Goal: Task Accomplishment & Management: Complete application form

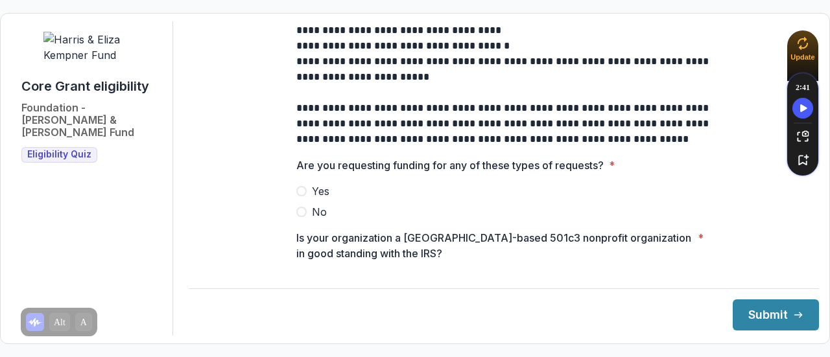
scroll to position [389, 0]
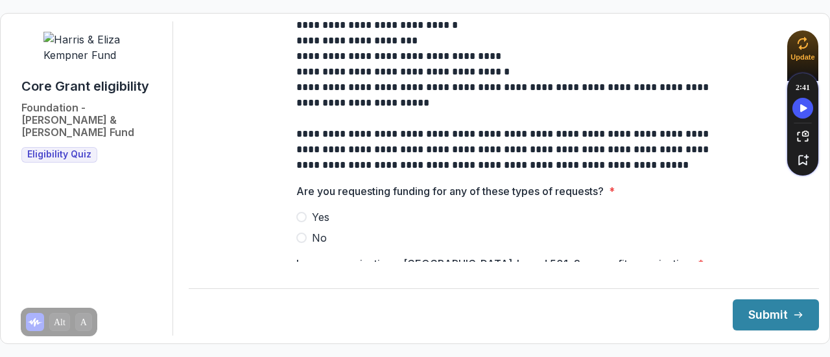
click at [302, 243] on span at bounding box center [301, 238] width 10 height 10
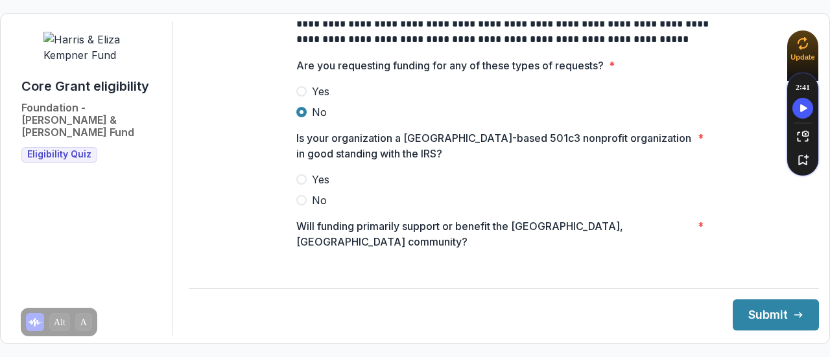
scroll to position [519, 0]
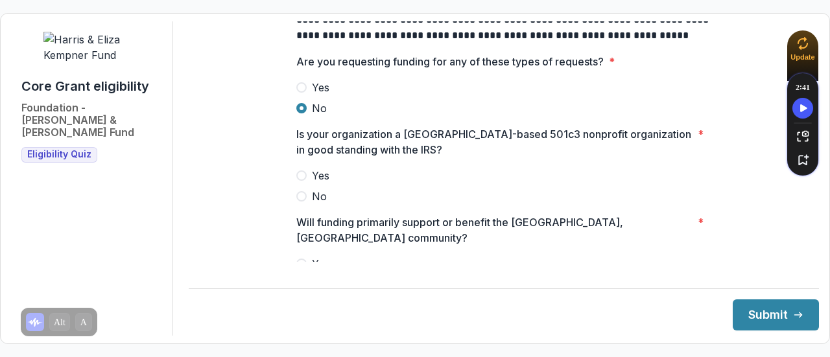
click at [304, 181] on span at bounding box center [301, 176] width 10 height 10
click at [298, 259] on span at bounding box center [301, 264] width 10 height 10
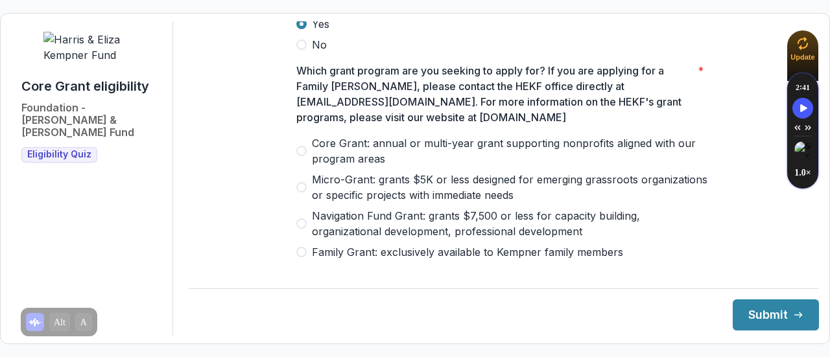
scroll to position [779, 0]
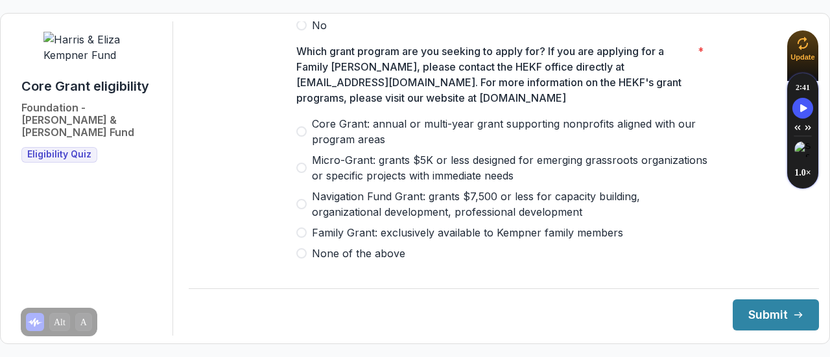
click at [297, 127] on span at bounding box center [301, 132] width 10 height 10
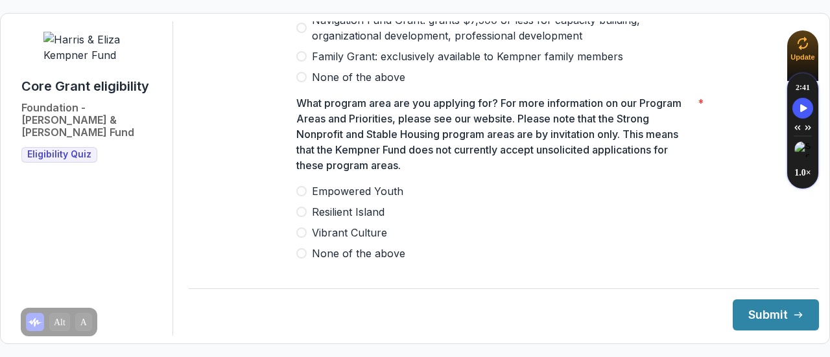
scroll to position [973, 0]
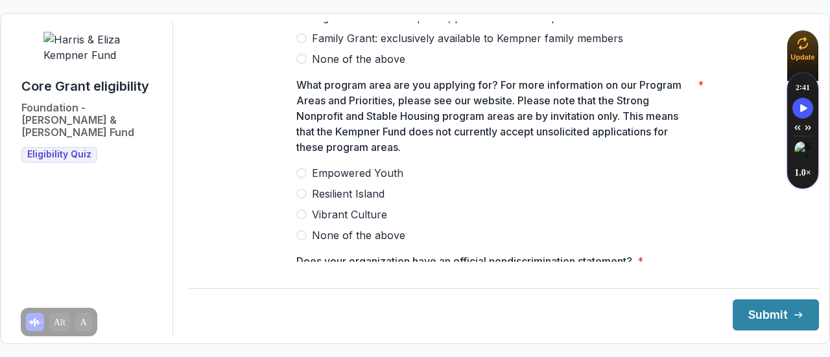
click at [317, 191] on span "Resilient Island" at bounding box center [348, 194] width 73 height 16
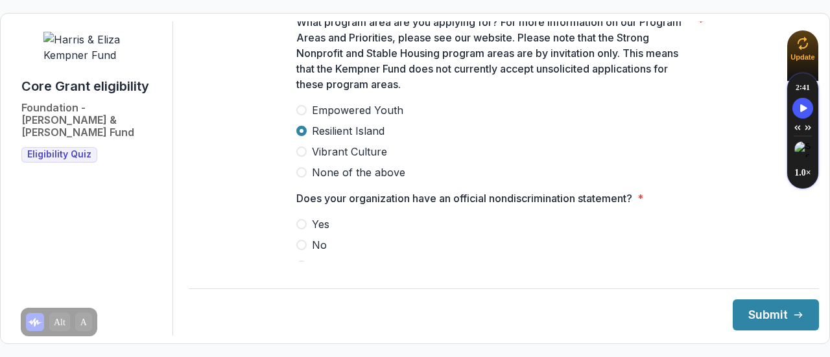
scroll to position [1103, 0]
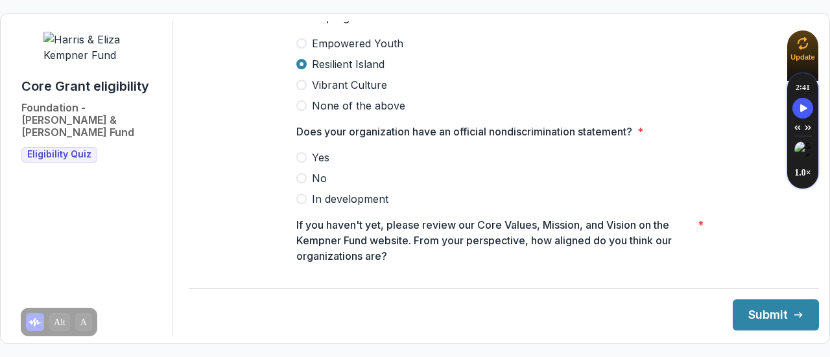
click at [319, 157] on span "Yes" at bounding box center [321, 158] width 18 height 16
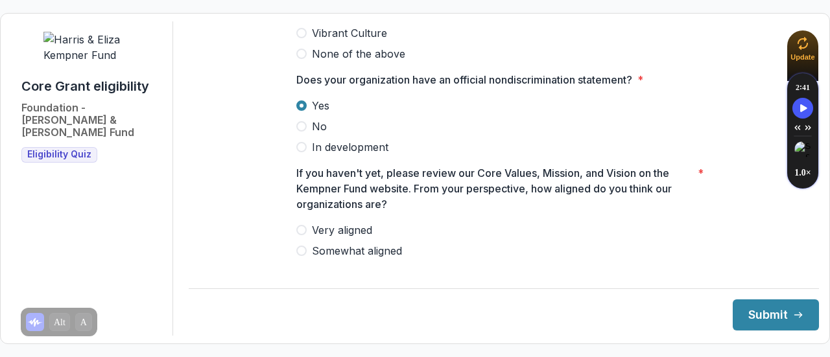
scroll to position [1178, 0]
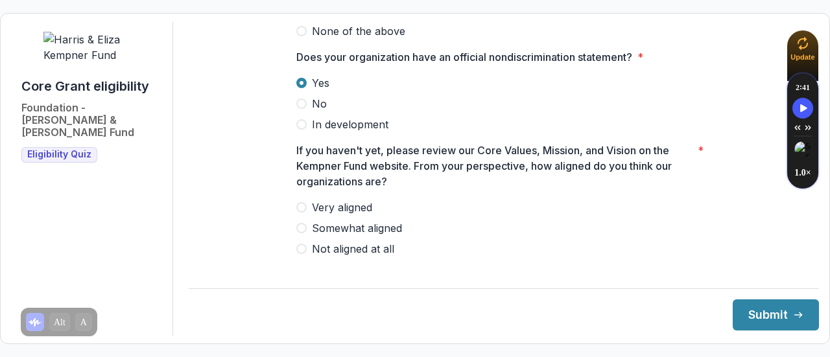
click at [352, 204] on span "Very aligned" at bounding box center [342, 208] width 60 height 16
click at [737, 313] on button "Submit" at bounding box center [776, 315] width 86 height 31
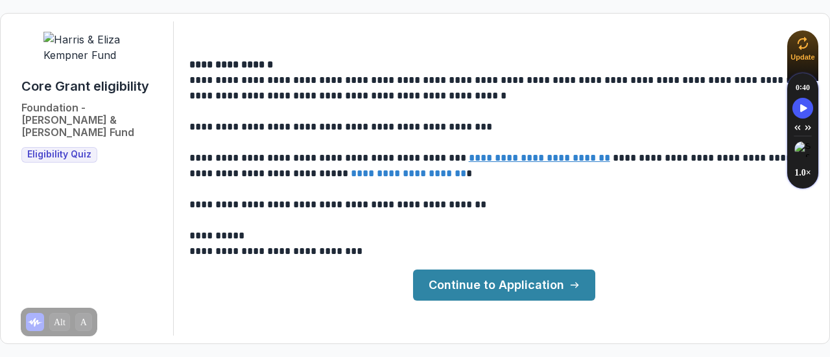
click at [506, 286] on link "Continue to Application" at bounding box center [504, 285] width 182 height 31
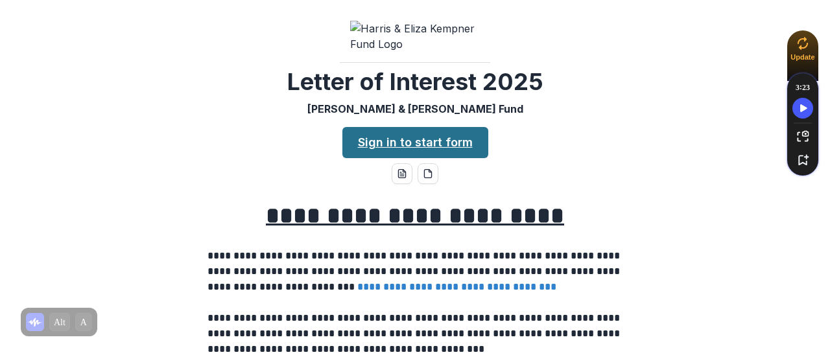
click at [372, 158] on link "Sign in to start form" at bounding box center [416, 142] width 146 height 31
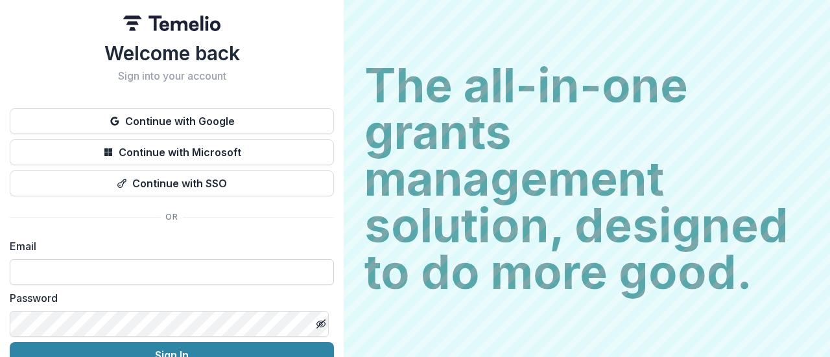
click at [84, 274] on input at bounding box center [172, 273] width 324 height 26
type input "**********"
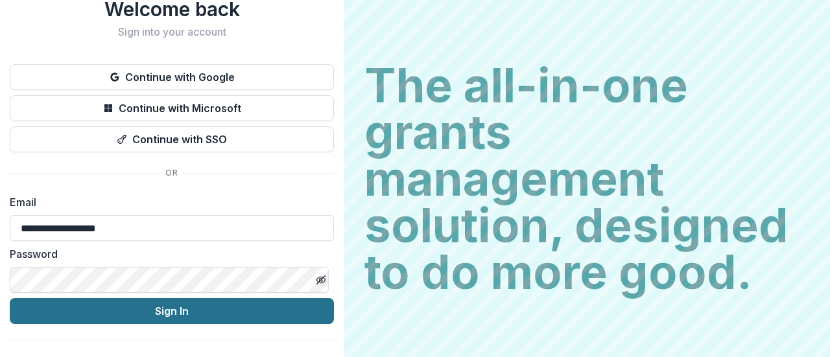
scroll to position [66, 0]
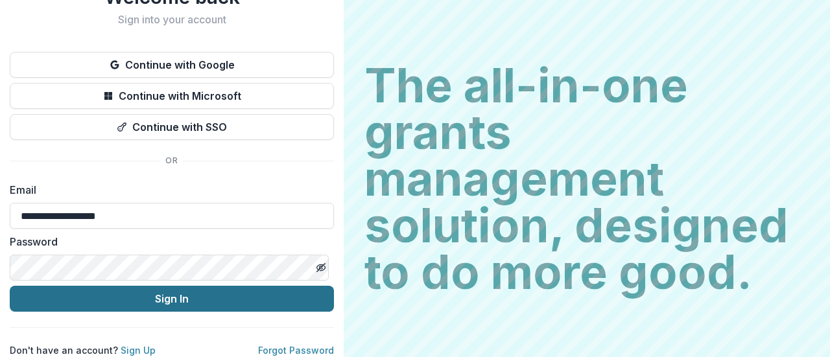
click at [178, 296] on button "Sign In" at bounding box center [172, 299] width 324 height 26
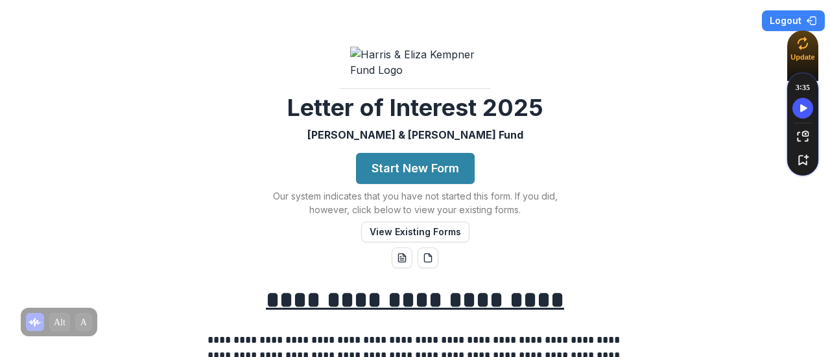
click at [392, 184] on button "Start New Form" at bounding box center [415, 168] width 119 height 31
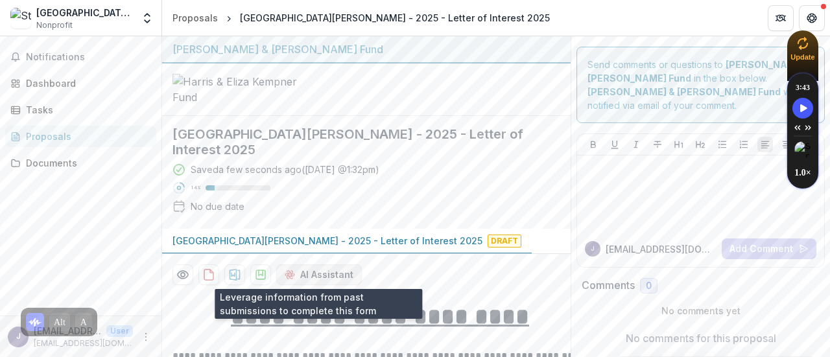
click at [319, 272] on button "AI Assistant" at bounding box center [319, 275] width 86 height 21
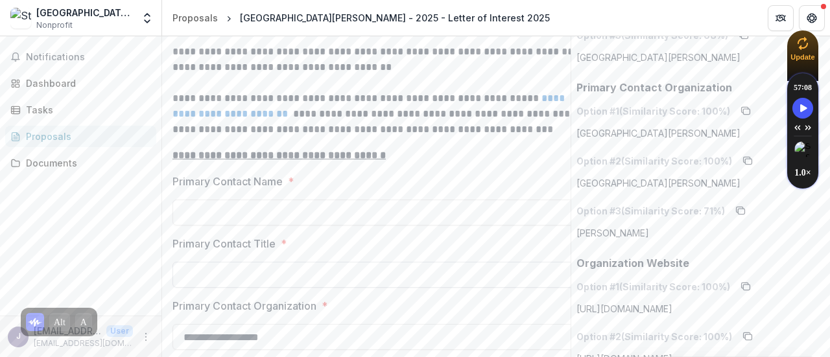
scroll to position [519, 0]
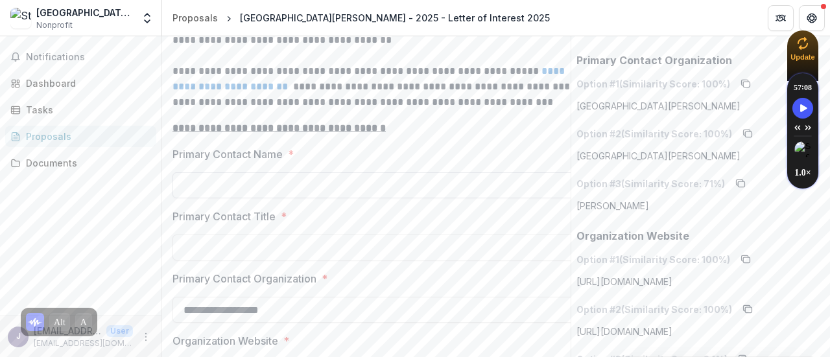
click at [206, 184] on input "Primary Contact Name *" at bounding box center [380, 186] width 415 height 26
type input "**********"
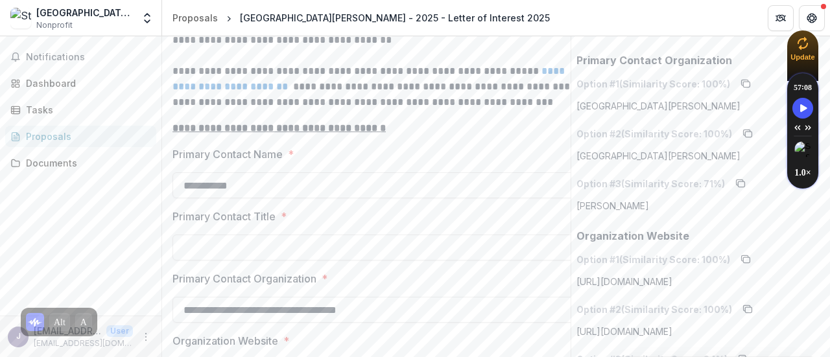
type input "*********"
type input "**"
type input "**********"
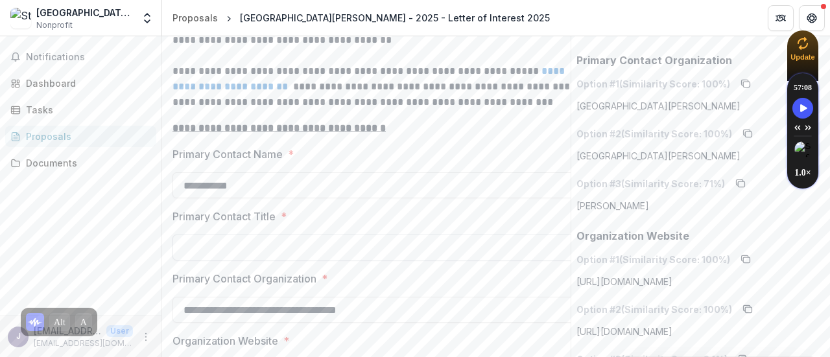
click at [234, 243] on input "Primary Contact Title *" at bounding box center [380, 248] width 415 height 26
drag, startPoint x: 433, startPoint y: 308, endPoint x: 234, endPoint y: 228, distance: 215.4
click at [95, 293] on main "**********" at bounding box center [415, 196] width 830 height 321
type input "**********"
click at [240, 256] on input "Primary Contact Title *" at bounding box center [380, 248] width 415 height 26
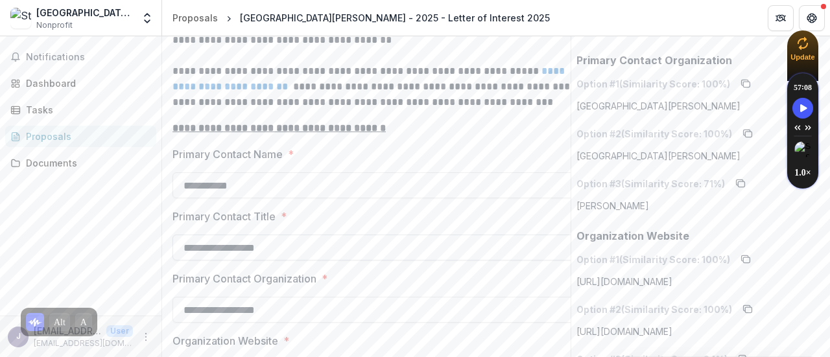
type input "**********"
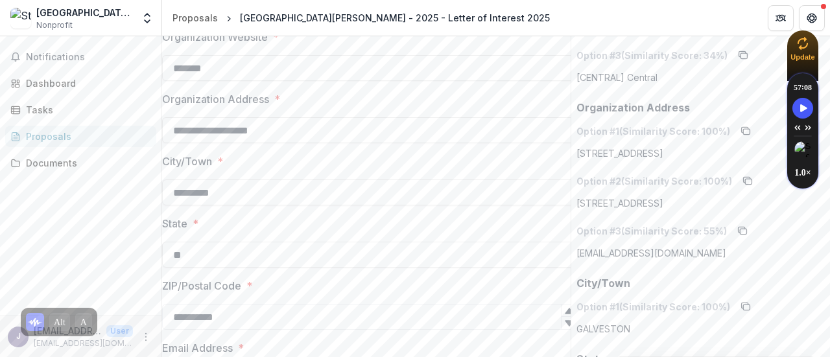
scroll to position [694, 0]
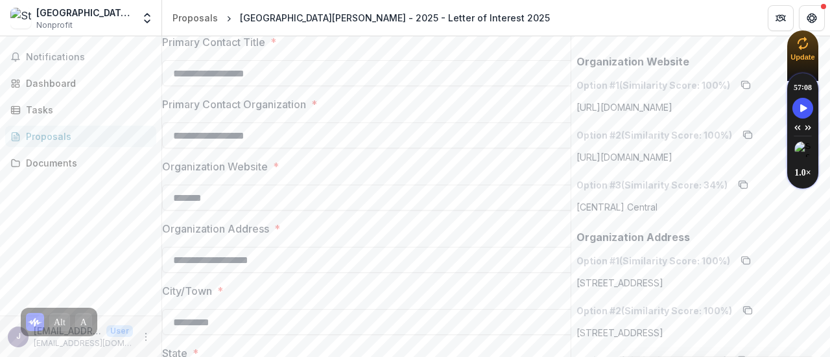
drag, startPoint x: 683, startPoint y: 108, endPoint x: 566, endPoint y: 100, distance: 116.4
copy div "Loremipsumdo Sitamet * Consectetura Elitsed * Doei/Temp * Incid * UTL/Etdolo Ma…"
click at [696, 115] on div "Option # 1 (Similarity Score: 100 %) [URL][DOMAIN_NAME] Option # 2 (Similarity …" at bounding box center [701, 144] width 248 height 139
drag, startPoint x: 677, startPoint y: 110, endPoint x: 575, endPoint y: 110, distance: 102.5
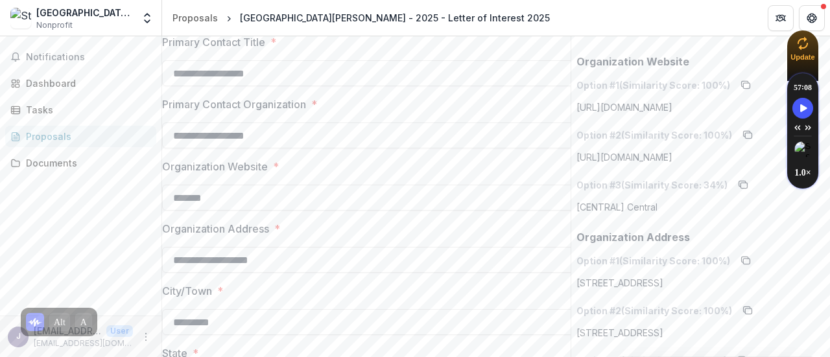
click at [577, 110] on div "Option # 1 (Similarity Score: 100 %) [URL][DOMAIN_NAME]" at bounding box center [701, 95] width 248 height 40
copy p "[URL][DOMAIN_NAME]"
drag, startPoint x: 303, startPoint y: 199, endPoint x: 161, endPoint y: 197, distance: 142.1
click at [161, 197] on main "**********" at bounding box center [415, 196] width 830 height 321
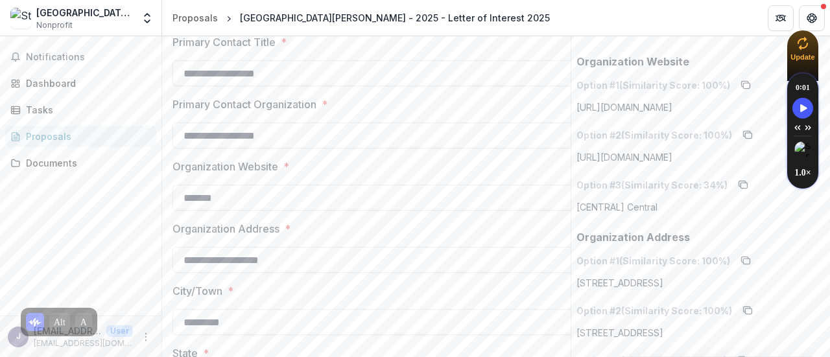
paste input "**********"
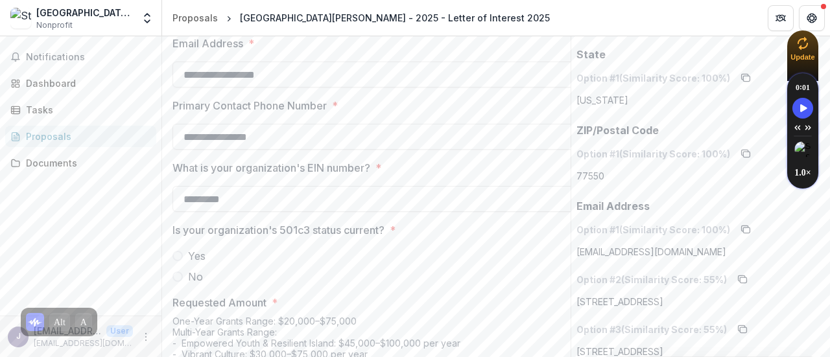
scroll to position [1148, 0]
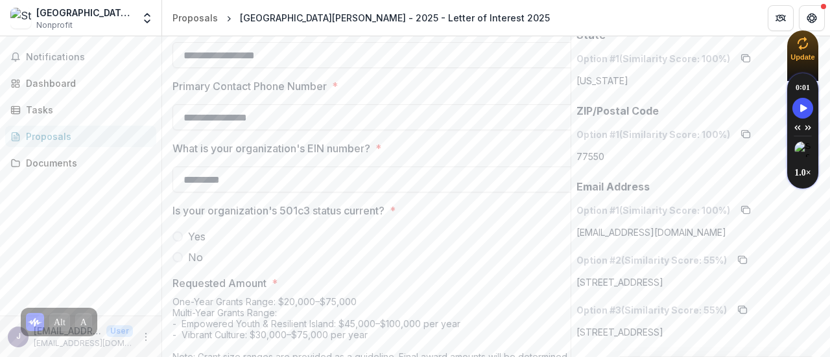
type input "**********"
click at [183, 236] on label "Yes" at bounding box center [380, 237] width 415 height 16
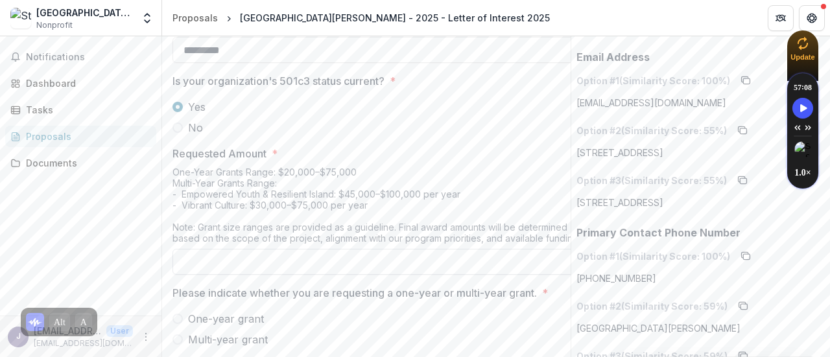
scroll to position [1342, 0]
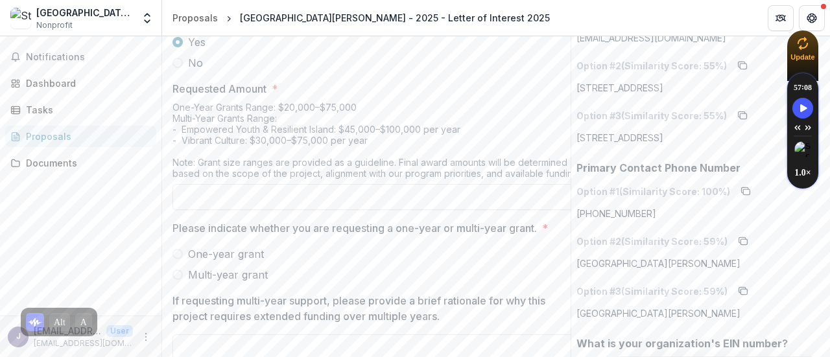
click at [234, 189] on input "Requested Amount *" at bounding box center [380, 197] width 415 height 26
click at [223, 252] on span "One-year grant" at bounding box center [226, 255] width 76 height 16
type input "*****"
click at [232, 269] on span "Multi-year grant" at bounding box center [228, 275] width 80 height 16
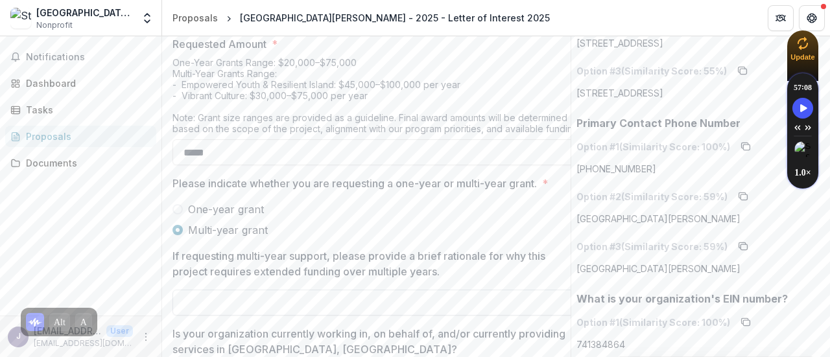
scroll to position [1407, 0]
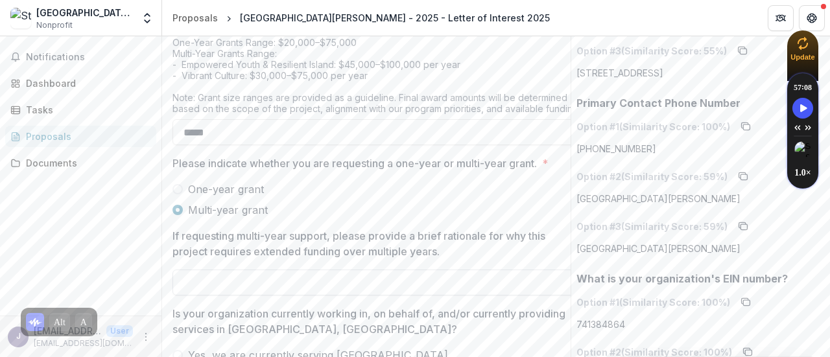
click at [321, 290] on input "If requesting multi-year support, please provide a brief rationale for why this…" at bounding box center [380, 283] width 415 height 26
type input "**********"
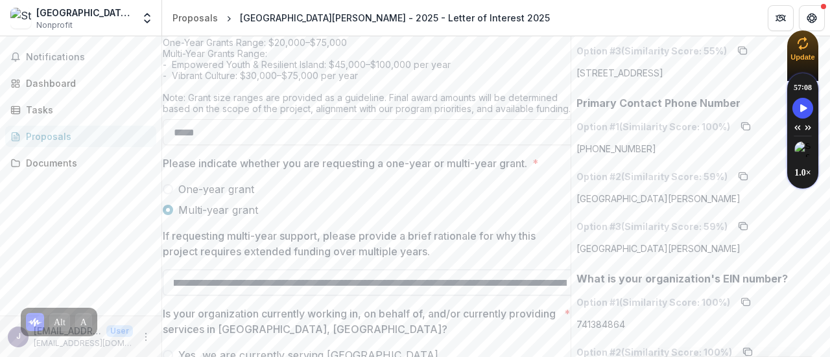
drag, startPoint x: 437, startPoint y: 284, endPoint x: 549, endPoint y: 281, distance: 111.6
click at [335, 281] on input "**********" at bounding box center [370, 283] width 415 height 26
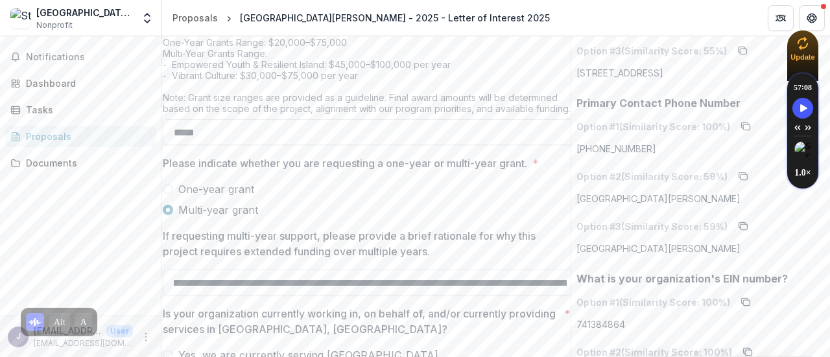
click at [335, 281] on input "**********" at bounding box center [370, 283] width 415 height 26
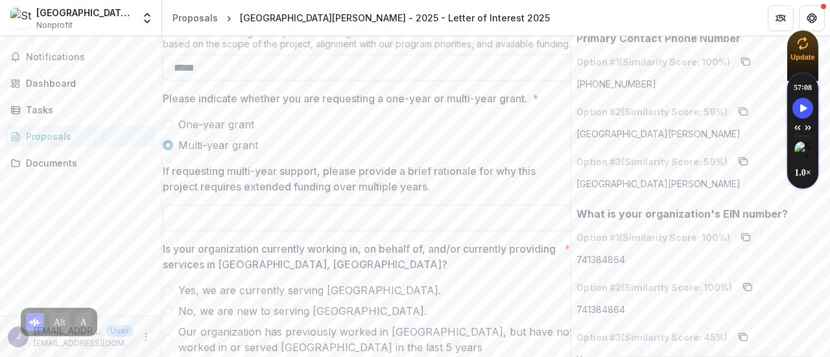
scroll to position [1537, 0]
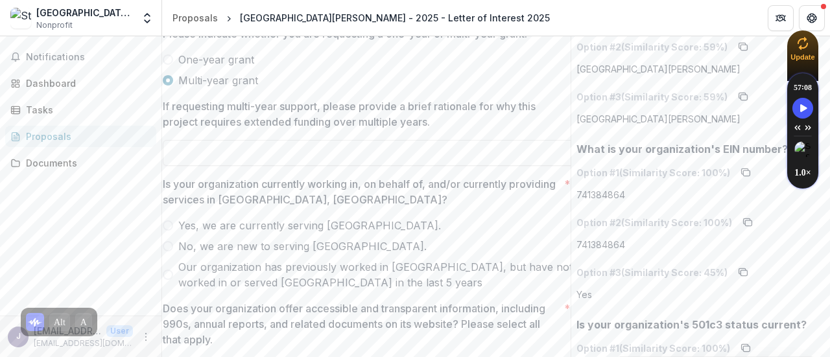
click at [272, 224] on span "Yes, we are currently serving [GEOGRAPHIC_DATA]." at bounding box center [309, 226] width 263 height 16
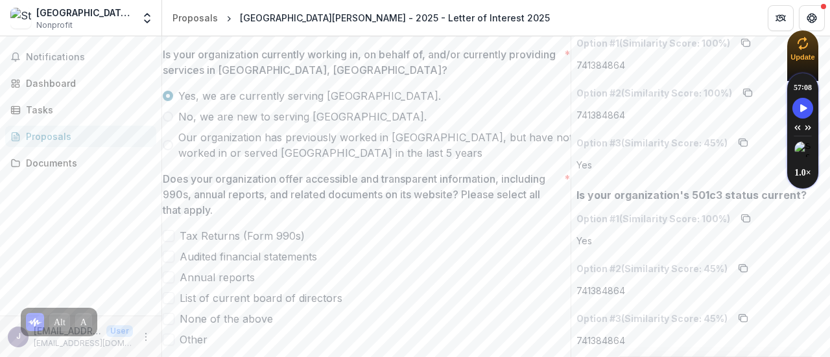
scroll to position [0, 0]
drag, startPoint x: 212, startPoint y: 233, endPoint x: 210, endPoint y: 247, distance: 13.9
click at [212, 233] on span "Tax Returns (Form 990s)" at bounding box center [251, 236] width 125 height 16
drag, startPoint x: 210, startPoint y: 247, endPoint x: 212, endPoint y: 258, distance: 10.7
click at [210, 249] on span "Audited financial statements" at bounding box center [258, 257] width 138 height 16
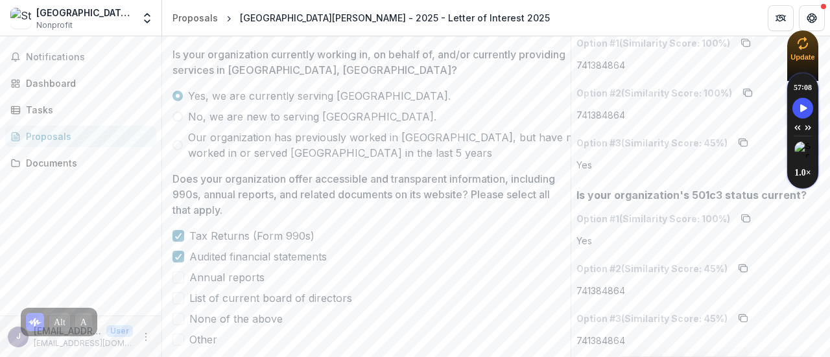
drag, startPoint x: 214, startPoint y: 274, endPoint x: 223, endPoint y: 291, distance: 18.9
click at [214, 274] on span "Annual reports" at bounding box center [226, 278] width 75 height 16
click at [226, 296] on span "List of current board of directors" at bounding box center [270, 299] width 163 height 16
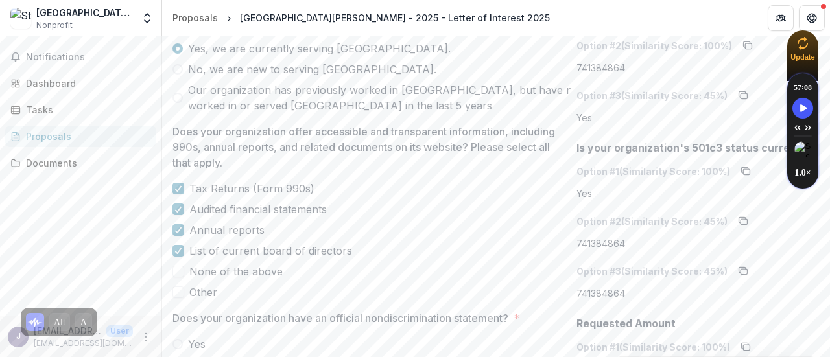
scroll to position [1732, 0]
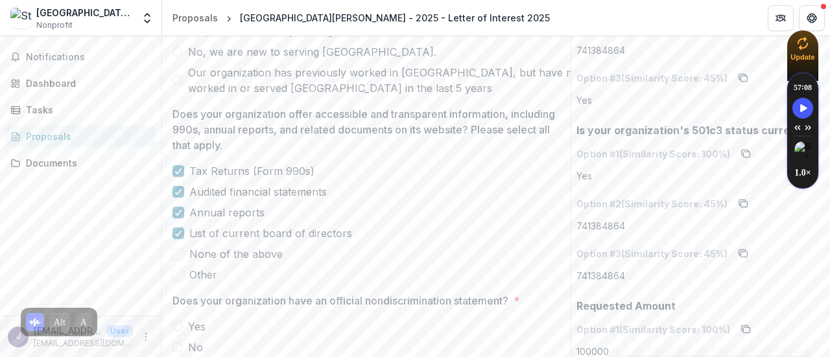
click at [209, 273] on span "Other" at bounding box center [203, 275] width 28 height 16
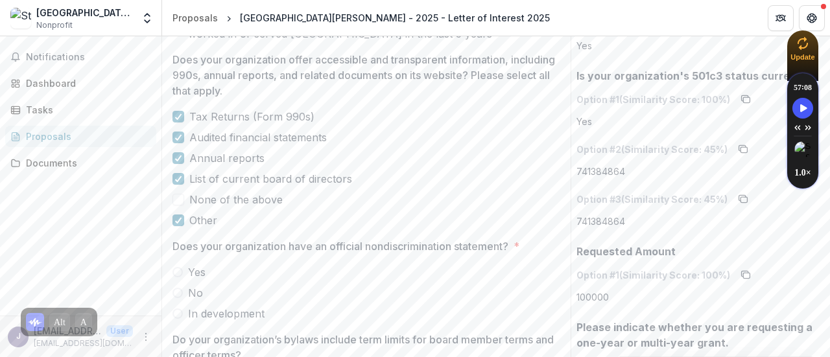
scroll to position [1861, 0]
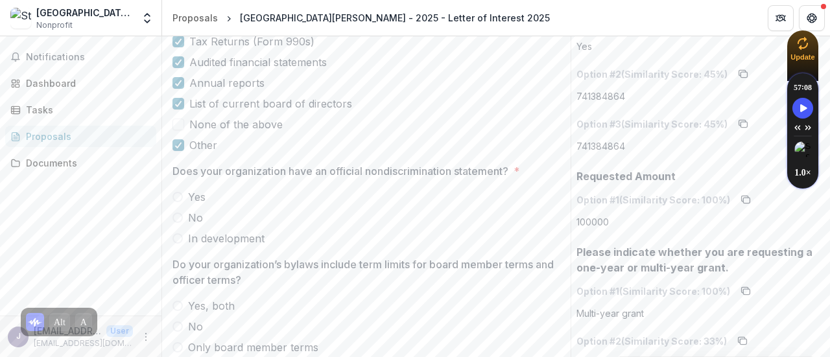
click at [189, 198] on span "Yes" at bounding box center [197, 197] width 18 height 16
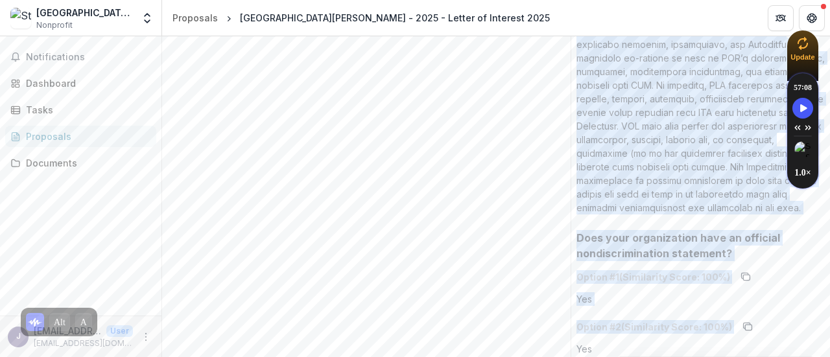
scroll to position [3847, 0]
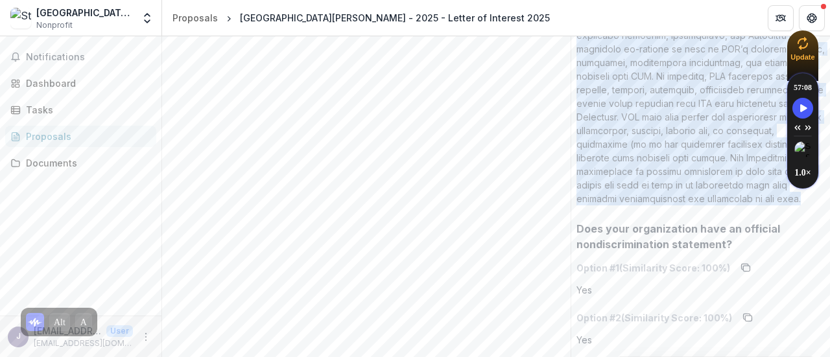
drag, startPoint x: 574, startPoint y: 159, endPoint x: 714, endPoint y: 193, distance: 144.8
click at [714, 193] on p at bounding box center [701, 69] width 248 height 272
copy p "Lo. Ipsumdo’s Ametc adi elitsed d eiusmo te inci utlaboree dolo magnaal en admi…"
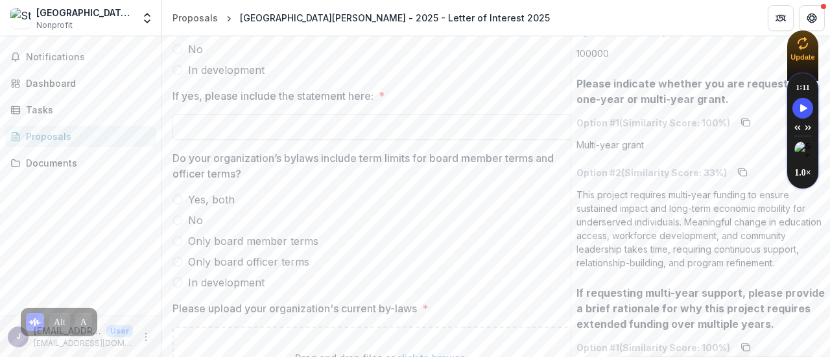
scroll to position [1900, 0]
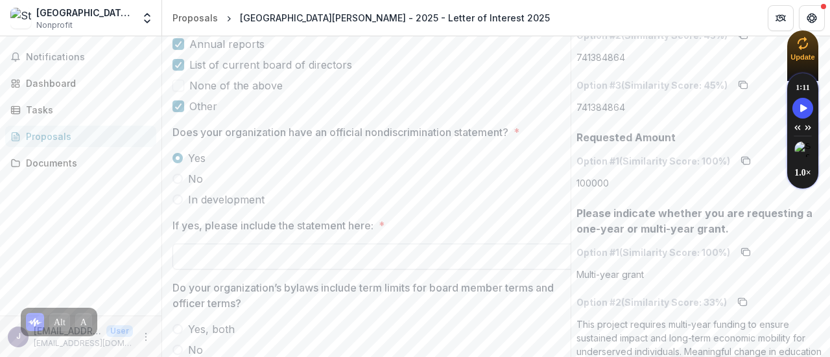
drag, startPoint x: 236, startPoint y: 254, endPoint x: 304, endPoint y: 266, distance: 69.2
click at [236, 254] on input "If yes, please include the statement here: *" at bounding box center [380, 257] width 415 height 26
paste input "**********"
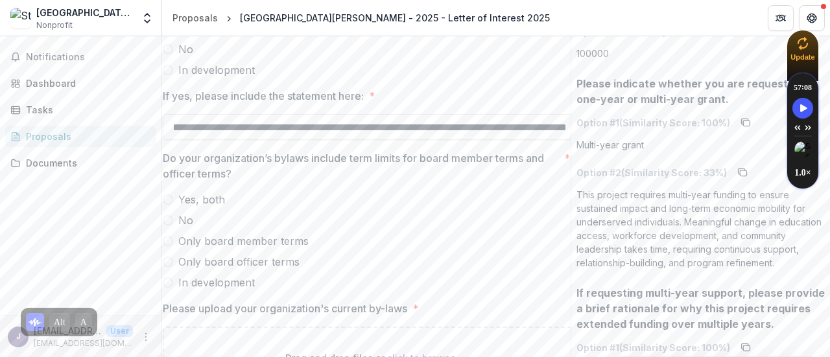
scroll to position [0, 0]
click at [198, 197] on span "Yes, both" at bounding box center [211, 200] width 47 height 16
type input "**********"
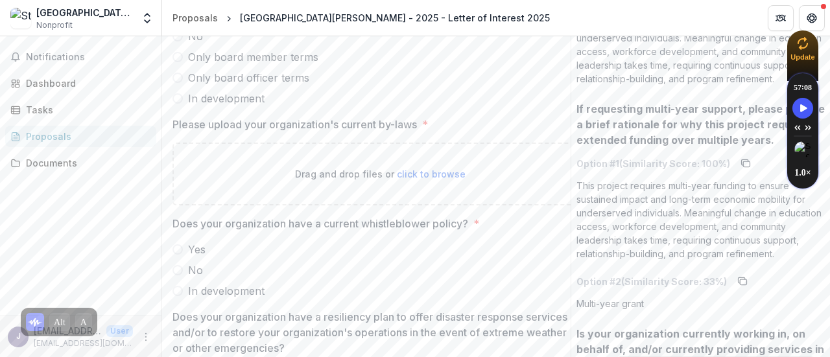
scroll to position [2225, 0]
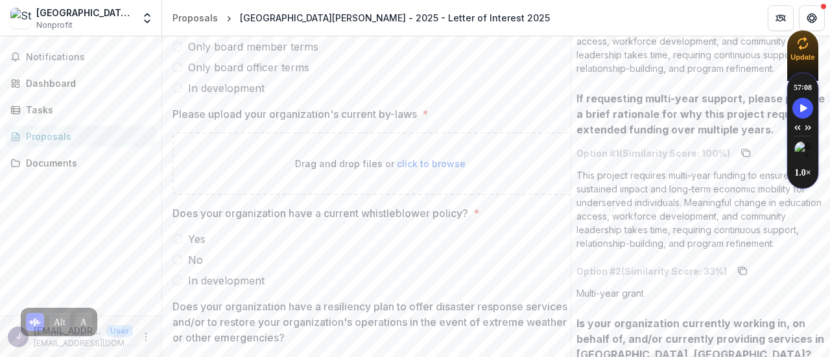
click at [422, 163] on span "click to browse" at bounding box center [431, 163] width 69 height 11
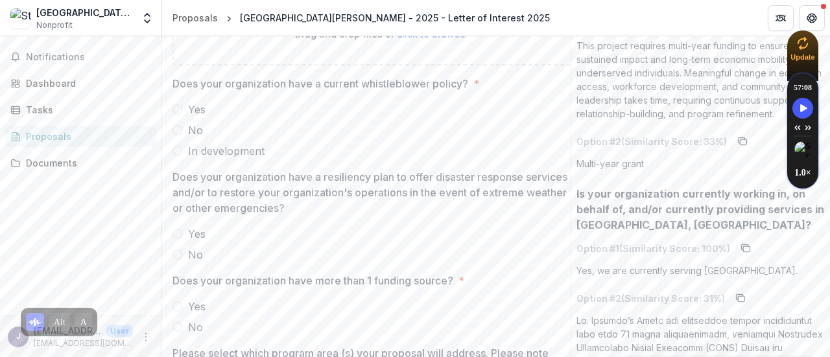
scroll to position [2419, 0]
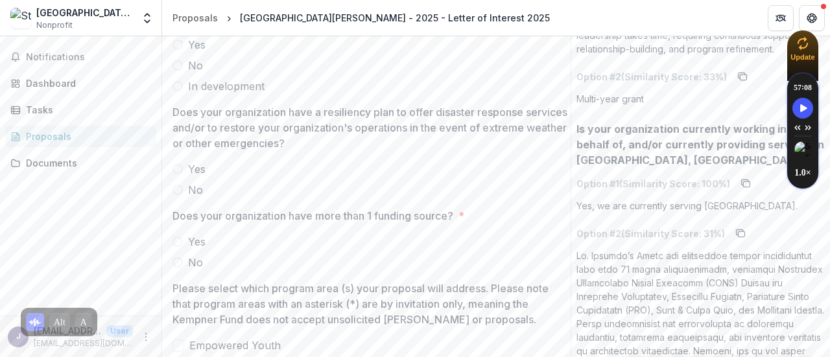
click at [179, 169] on span at bounding box center [178, 169] width 10 height 10
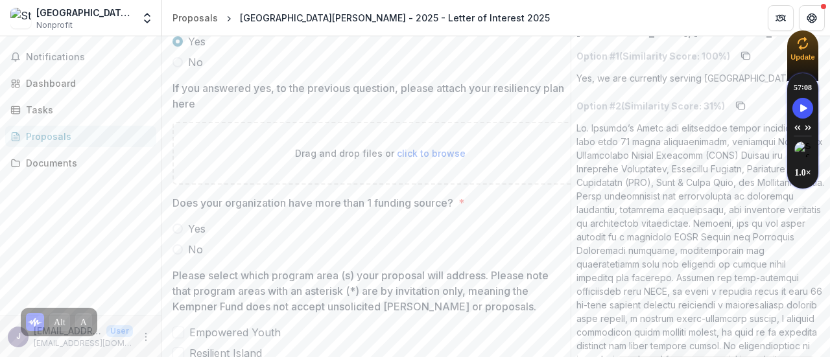
scroll to position [2549, 0]
click at [176, 225] on span at bounding box center [178, 227] width 10 height 10
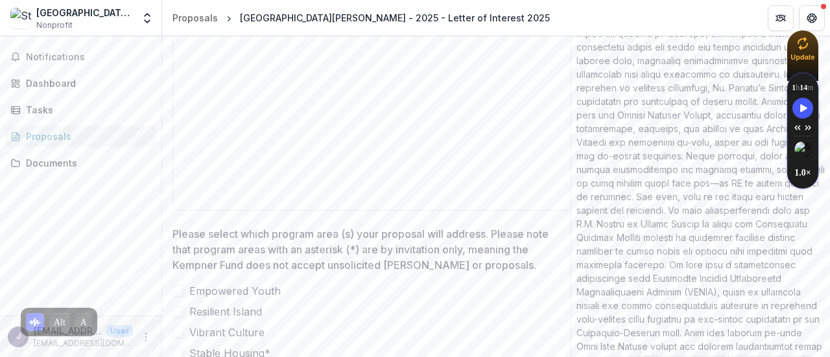
scroll to position [3003, 0]
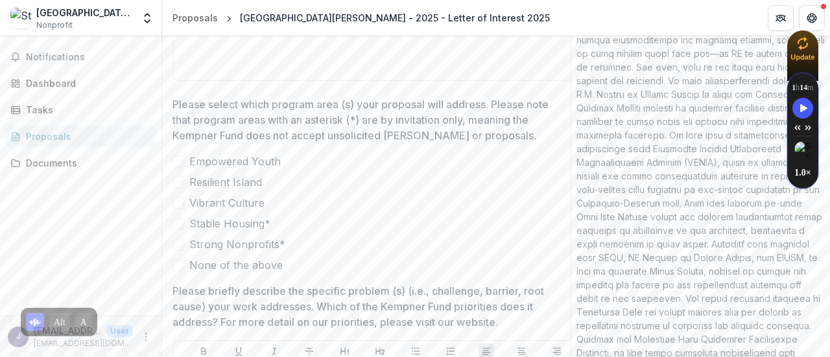
click at [187, 181] on label "Resilient Island" at bounding box center [380, 183] width 415 height 16
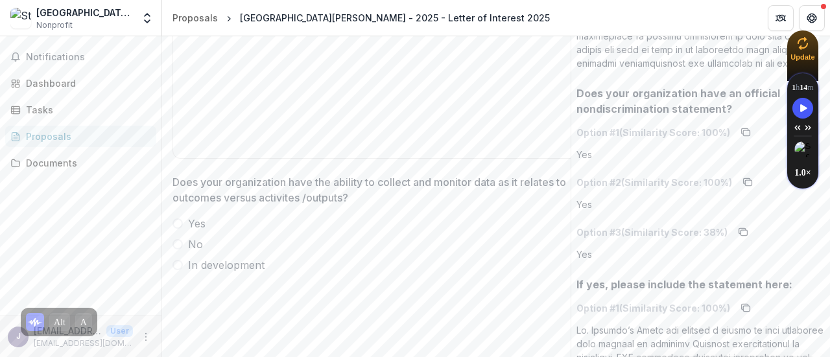
scroll to position [4041, 0]
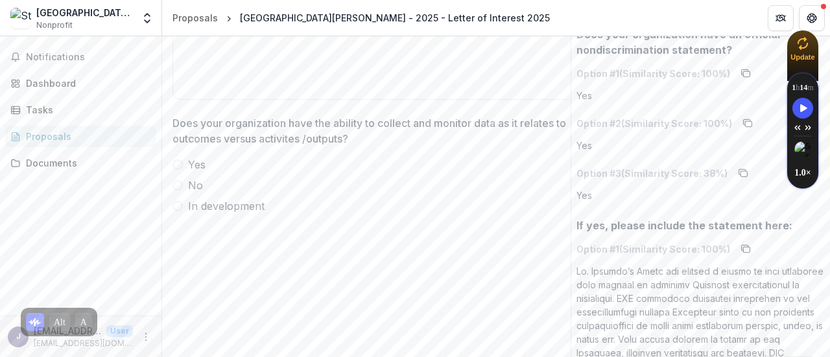
click at [180, 161] on span at bounding box center [178, 165] width 10 height 10
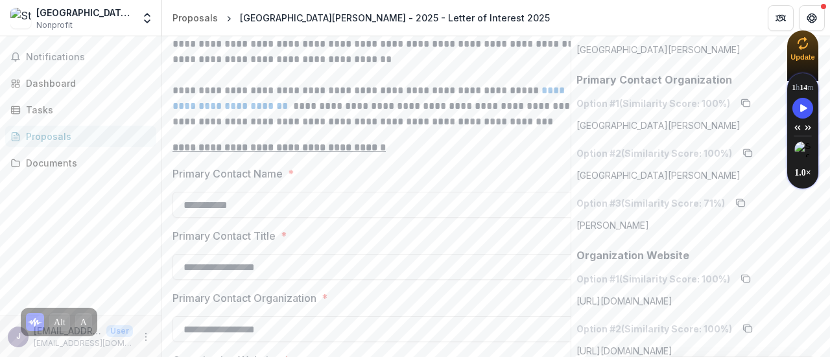
scroll to position [0, 0]
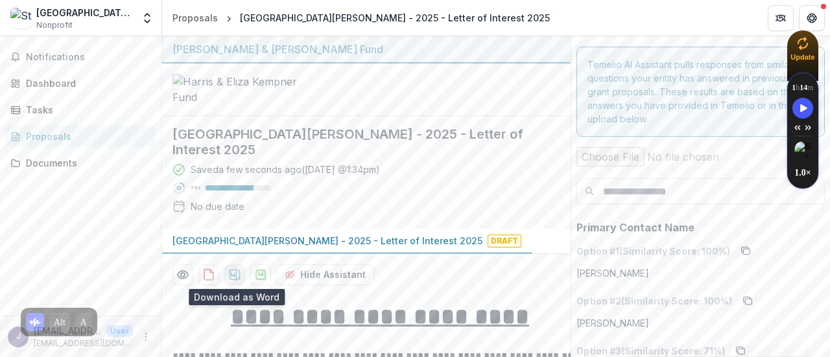
click at [236, 274] on icon "download-proposal" at bounding box center [235, 275] width 11 height 12
click at [30, 62] on span "Notifications" at bounding box center [88, 57] width 125 height 11
click at [69, 132] on div "Proposals" at bounding box center [86, 137] width 120 height 14
